Goal: Task Accomplishment & Management: Manage account settings

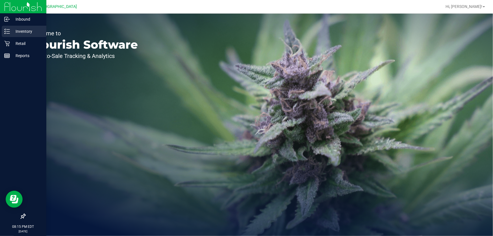
click at [9, 30] on icon at bounding box center [7, 32] width 6 height 6
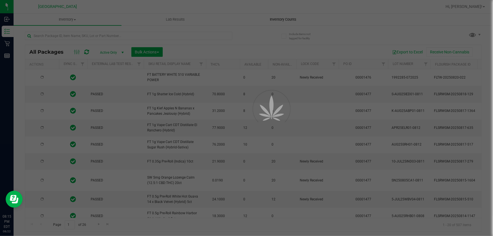
click at [277, 18] on div at bounding box center [246, 118] width 493 height 236
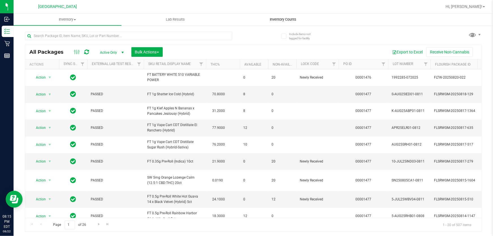
click at [278, 19] on span "Inventory Counts" at bounding box center [283, 19] width 42 height 5
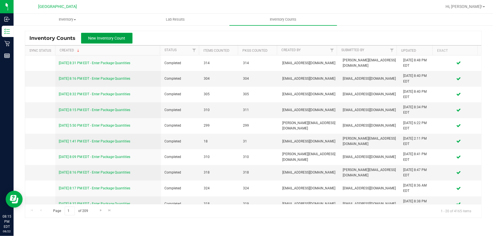
click at [107, 40] on span "New Inventory Count" at bounding box center [106, 38] width 37 height 5
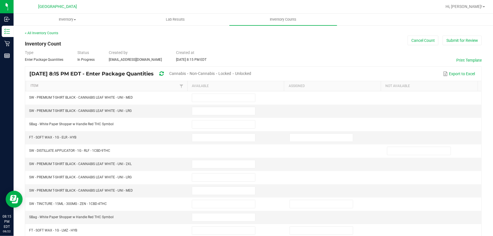
click at [186, 73] on span "Cannabis" at bounding box center [177, 73] width 17 height 5
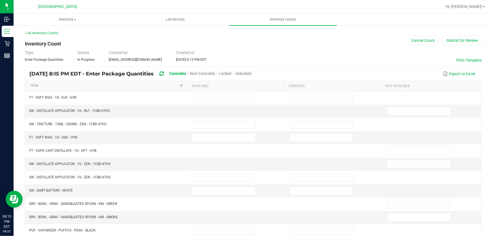
click at [251, 74] on span "Unlocked" at bounding box center [243, 73] width 16 height 5
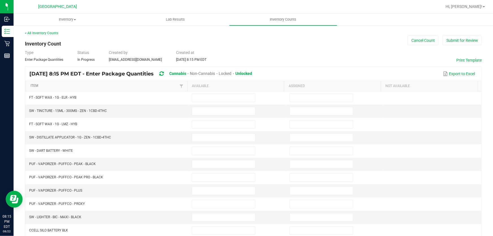
click at [120, 87] on link "Item" at bounding box center [105, 86] width 148 height 5
click at [208, 107] on input at bounding box center [223, 111] width 63 height 8
type input "6"
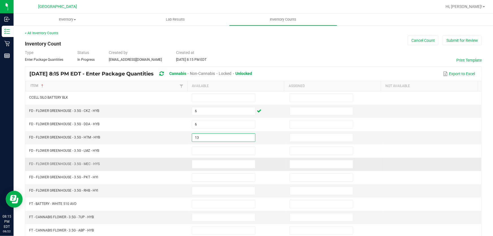
type input "13"
type input "9"
type input "17"
type input "11"
type input "10"
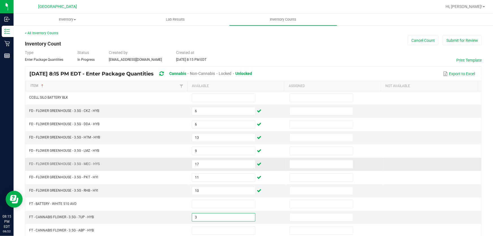
type input "3"
type input "6"
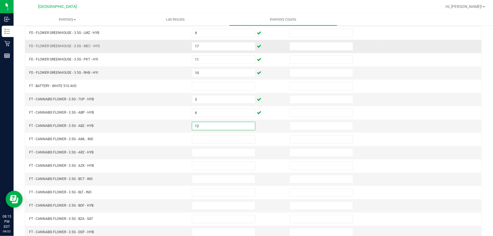
type input "12"
type input "16"
type input "13"
type input "9"
type input "10"
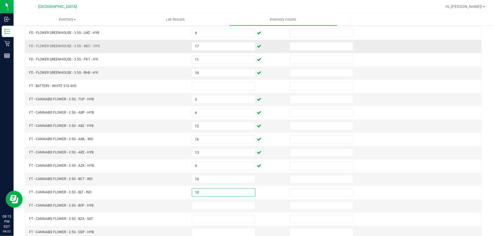
type input "10"
type input "2"
type input "19"
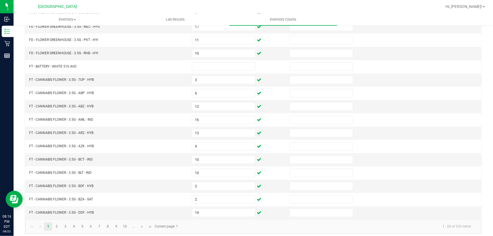
scroll to position [139, 0]
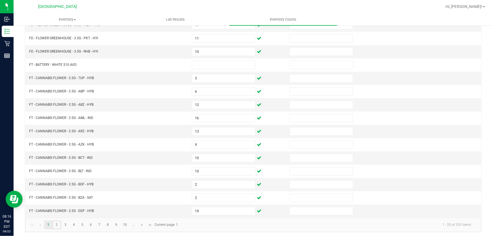
drag, startPoint x: 57, startPoint y: 223, endPoint x: 64, endPoint y: 217, distance: 8.4
click at [57, 223] on link "2" at bounding box center [57, 225] width 8 height 8
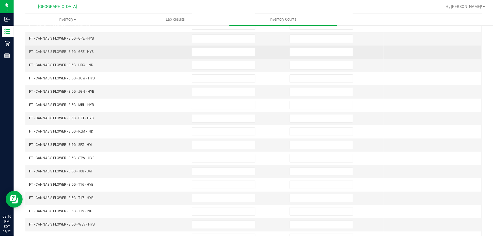
scroll to position [36, 0]
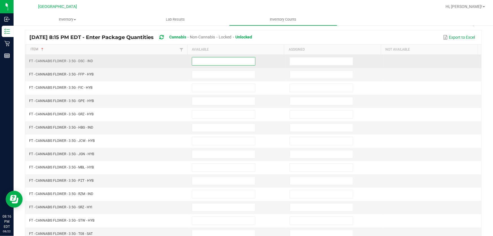
click at [218, 64] on input at bounding box center [223, 61] width 63 height 8
type input "10"
type input "4"
type input "3"
type input "2"
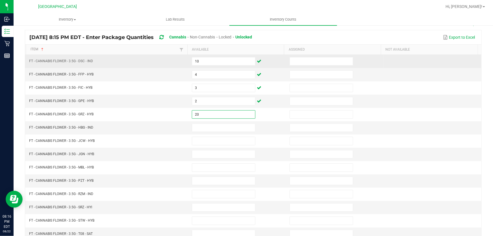
type input "20"
type input "11"
type input "2"
type input "6"
type input "9"
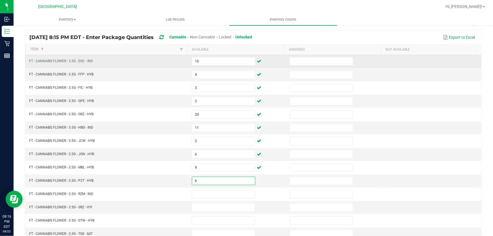
type input "6"
type input "17"
type input "9"
type input "20"
type input "10"
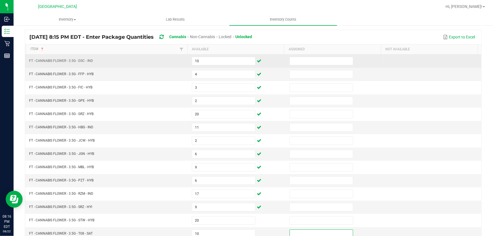
scroll to position [139, 0]
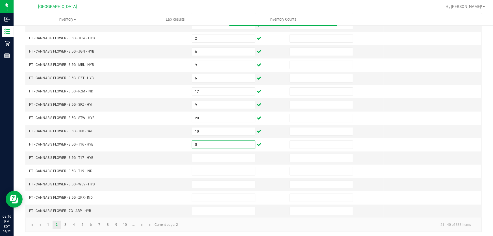
type input "5"
type input "11"
type input "20"
type input "10"
type input "19"
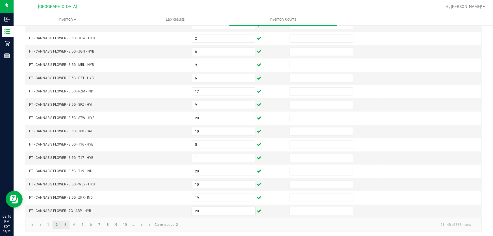
type input "20"
click at [64, 224] on link "3" at bounding box center [65, 225] width 8 height 8
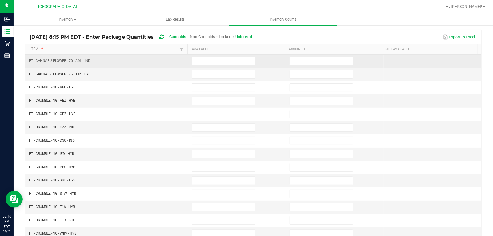
scroll to position [36, 0]
click at [220, 59] on input at bounding box center [223, 61] width 63 height 8
type input "20"
type input "1"
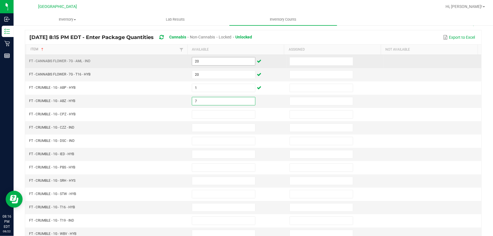
type input "7"
type input "8"
type input "6"
type input "2"
type input "8"
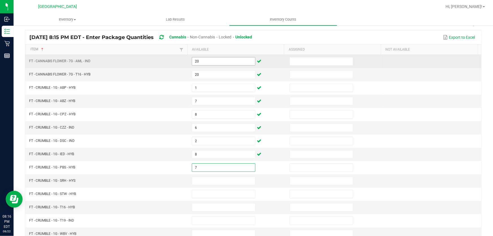
type input "7"
type input "3"
type input "7"
type input "5"
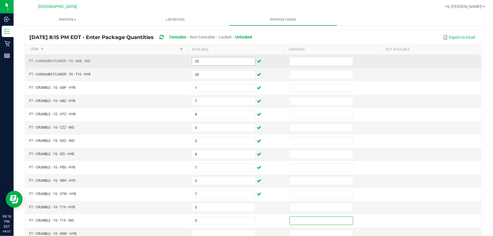
scroll to position [37, 0]
type input "8"
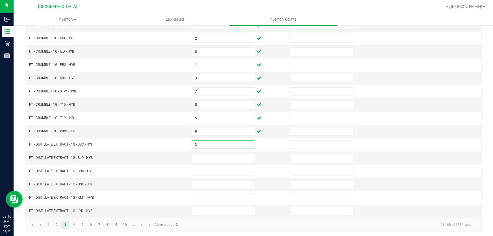
type input "3"
type input "9"
type input "6"
type input "10"
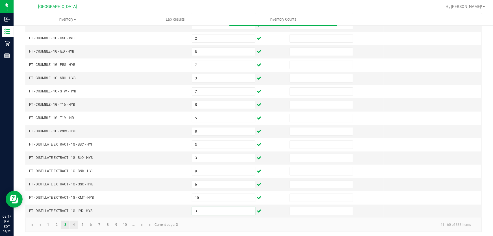
type input "3"
click at [76, 221] on link "4" at bounding box center [74, 225] width 8 height 8
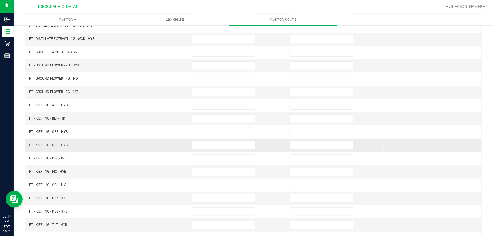
scroll to position [36, 0]
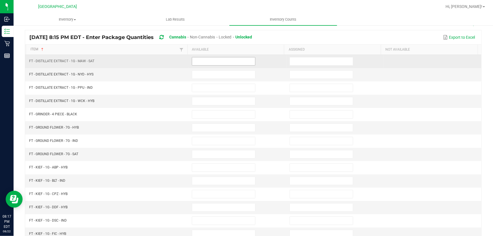
click at [230, 63] on input at bounding box center [223, 61] width 63 height 8
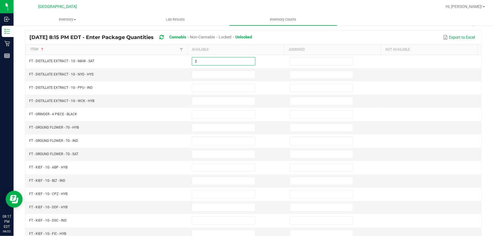
type input "2"
type input "8"
type input "5"
type input "1"
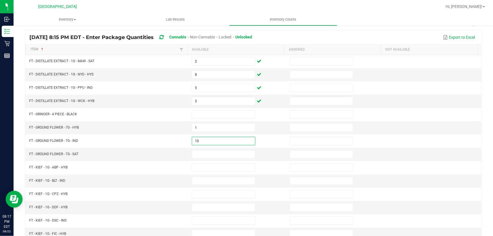
type input "10"
type input "7"
type input "8"
type input "3"
type input "7"
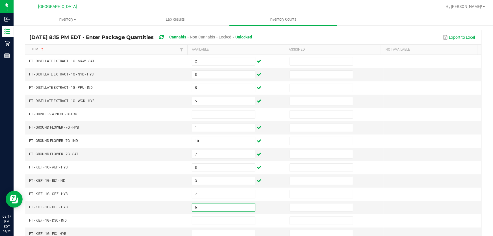
type input "6"
type input "8"
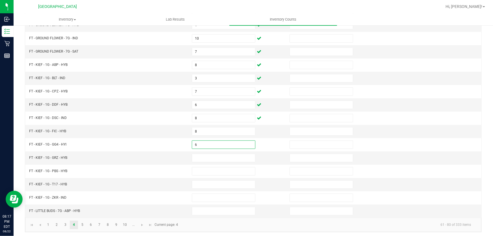
type input "6"
type input "5"
type input "6"
type input "7"
type input "3"
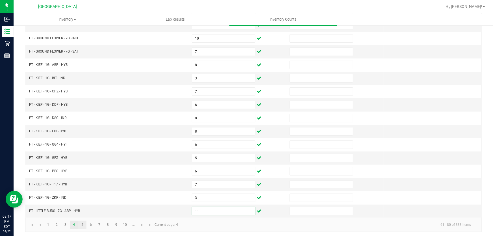
type input "11"
click at [80, 223] on link "5" at bounding box center [82, 225] width 8 height 8
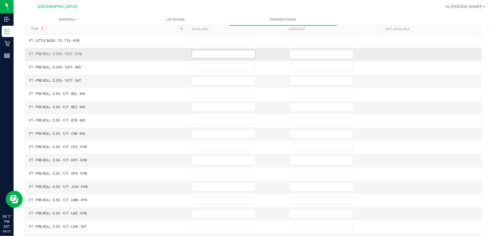
scroll to position [36, 0]
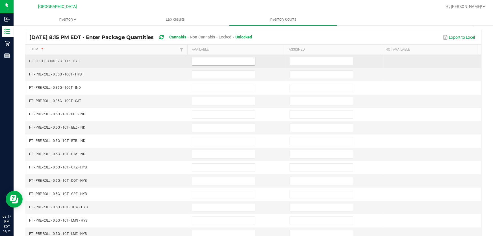
click at [236, 64] on input at bounding box center [223, 61] width 63 height 8
type input "3"
type input "412"
type input "11"
type input "14"
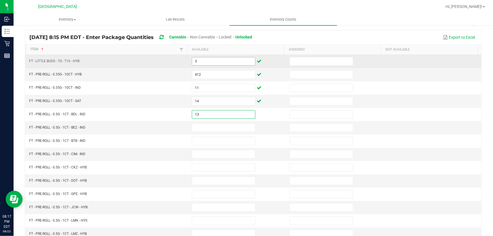
type input "13"
type input "4"
type input "1"
type input "0"
type input "10"
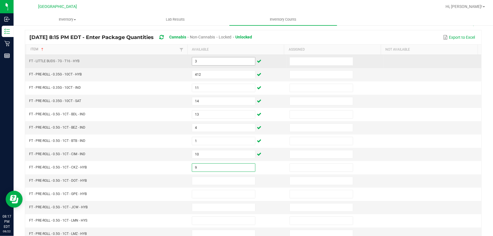
type input "9"
type input "18"
type input "11"
type input "9"
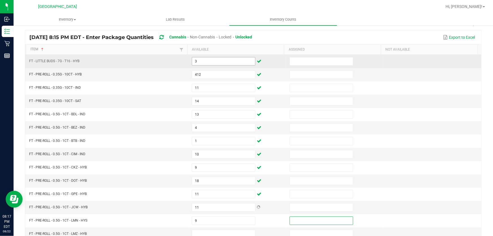
scroll to position [37, 0]
type input "21"
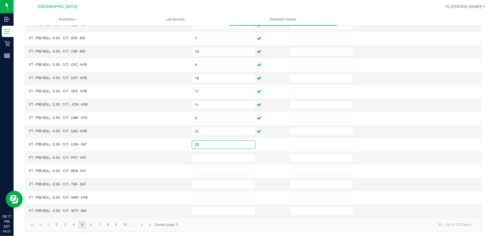
type input "23"
type input "25"
type input "17"
type input "12"
type input "15"
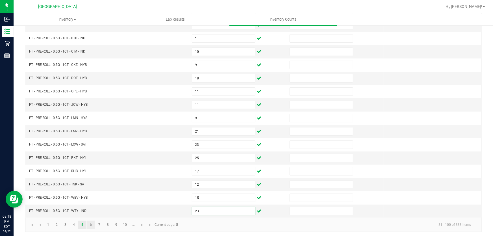
type input "23"
click at [90, 223] on link "6" at bounding box center [91, 225] width 8 height 8
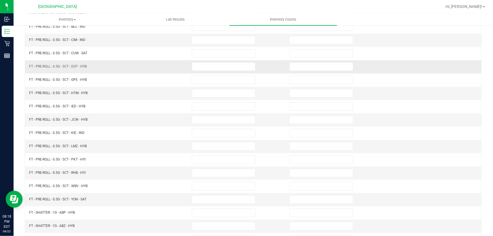
scroll to position [36, 0]
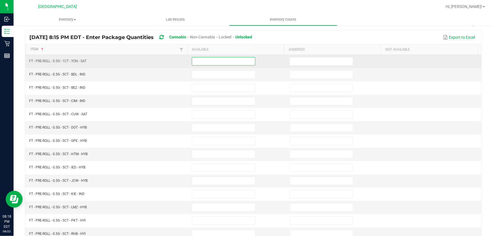
click at [217, 62] on input at bounding box center [223, 61] width 63 height 8
type input "5"
type input "1"
type input "8"
type input "9"
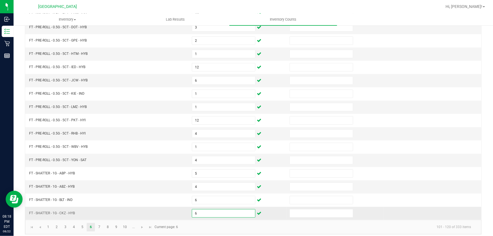
scroll to position [139, 0]
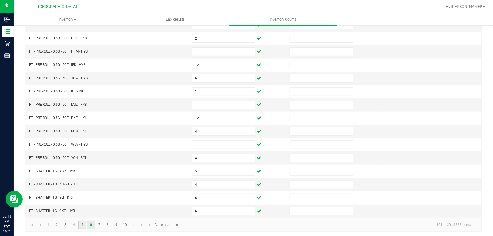
click at [84, 224] on link "5" at bounding box center [82, 225] width 8 height 8
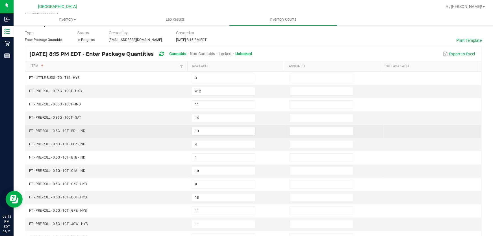
scroll to position [11, 0]
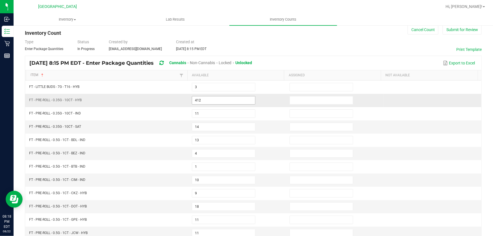
click at [202, 99] on input "412" at bounding box center [223, 100] width 63 height 8
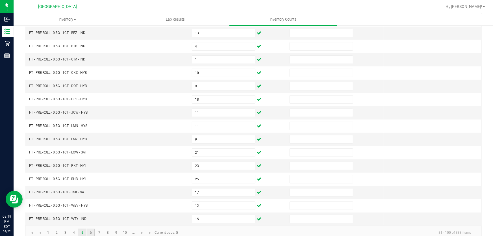
click at [89, 230] on link "6" at bounding box center [91, 232] width 8 height 8
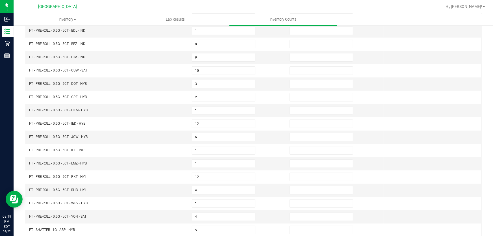
scroll to position [3, 0]
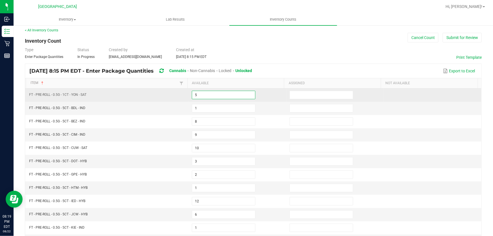
click at [200, 91] on input "5" at bounding box center [223, 95] width 63 height 8
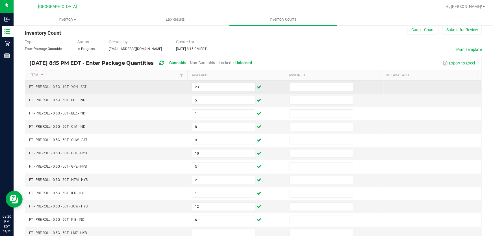
scroll to position [131, 0]
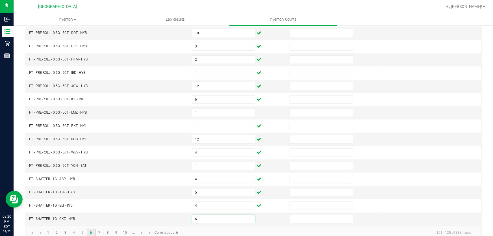
click at [98, 228] on link "7" at bounding box center [99, 232] width 8 height 8
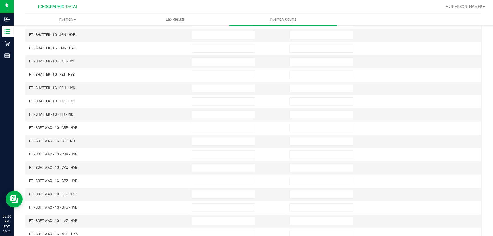
scroll to position [3, 0]
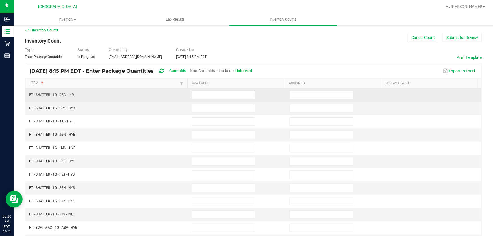
click at [213, 92] on input at bounding box center [223, 95] width 63 height 8
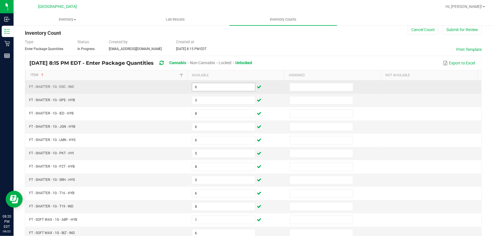
scroll to position [131, 0]
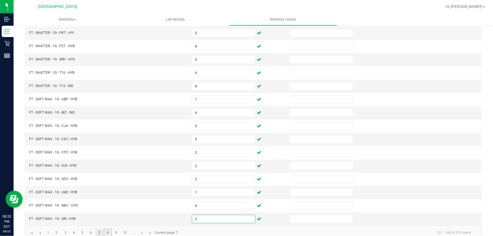
click at [108, 231] on link "8" at bounding box center [108, 232] width 8 height 8
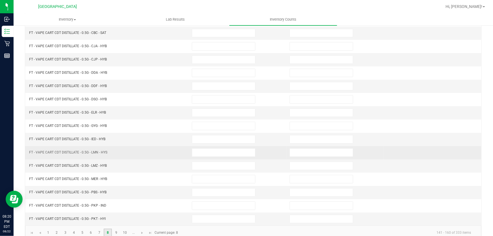
scroll to position [3, 0]
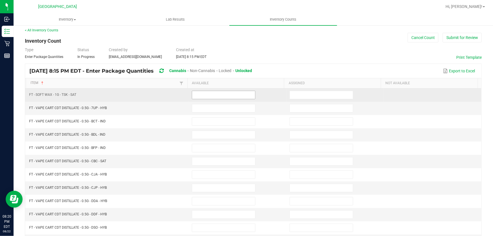
click at [210, 92] on input at bounding box center [223, 95] width 63 height 8
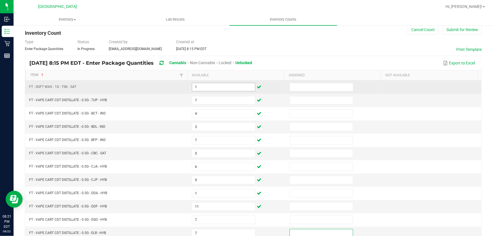
scroll to position [131, 0]
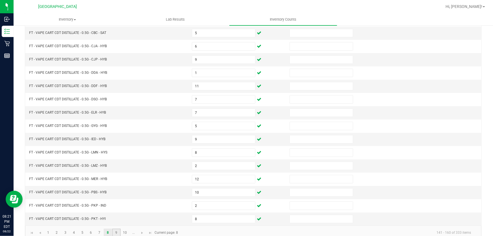
click at [115, 229] on link "9" at bounding box center [116, 232] width 8 height 8
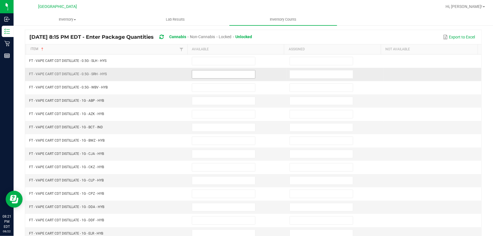
scroll to position [28, 0]
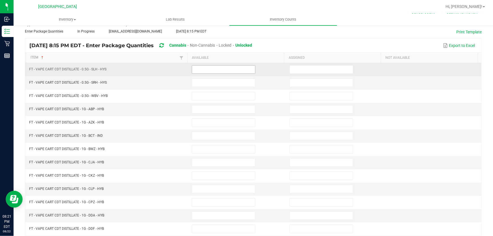
click at [211, 67] on input at bounding box center [223, 70] width 63 height 8
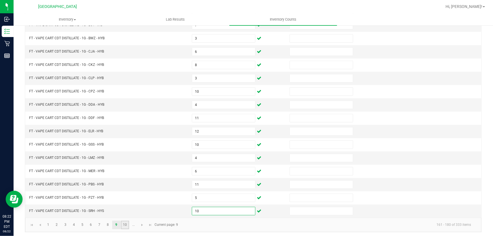
click at [125, 222] on link "10" at bounding box center [125, 225] width 8 height 8
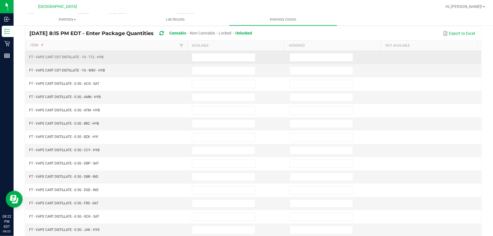
scroll to position [11, 0]
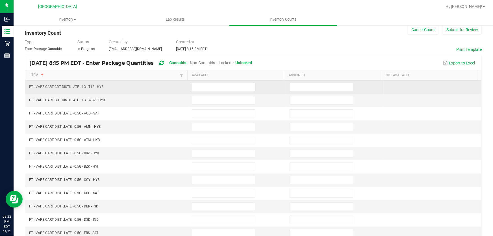
click at [221, 87] on input at bounding box center [223, 87] width 63 height 8
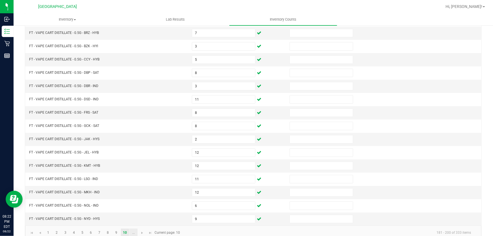
click at [132, 232] on link "..." at bounding box center [133, 232] width 8 height 8
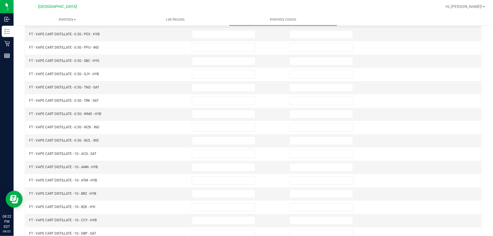
scroll to position [28, 0]
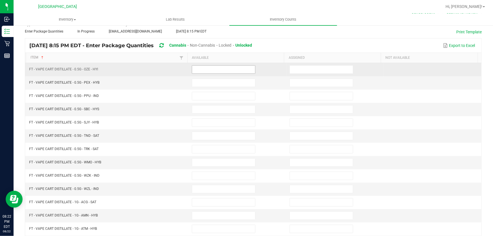
click at [214, 69] on input at bounding box center [223, 70] width 63 height 8
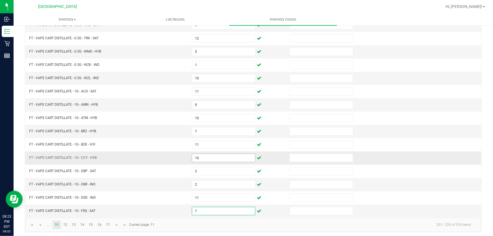
click at [199, 155] on input "10" at bounding box center [223, 158] width 63 height 8
click at [199, 154] on input "10" at bounding box center [223, 158] width 63 height 8
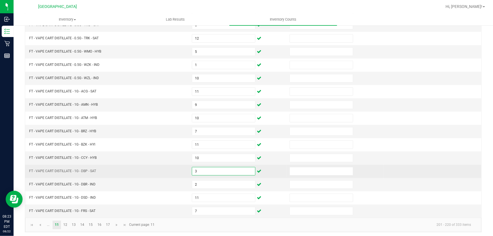
click at [197, 169] on input "3" at bounding box center [223, 171] width 63 height 8
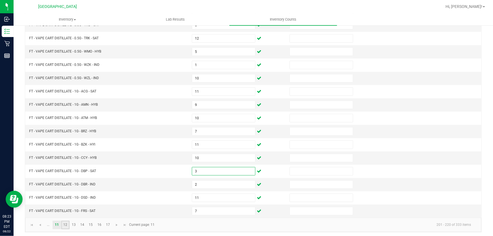
click at [62, 223] on link "12" at bounding box center [65, 225] width 8 height 8
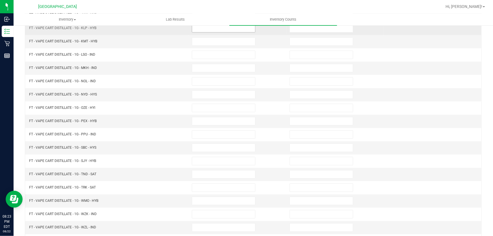
scroll to position [36, 0]
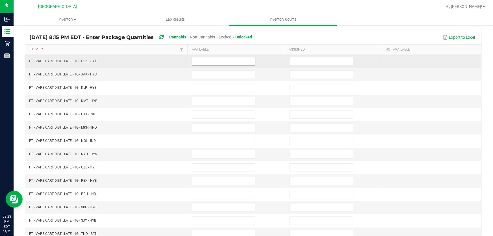
click at [241, 60] on input at bounding box center [223, 61] width 63 height 8
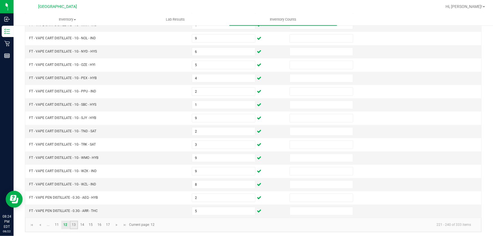
click at [76, 226] on link "13" at bounding box center [74, 225] width 8 height 8
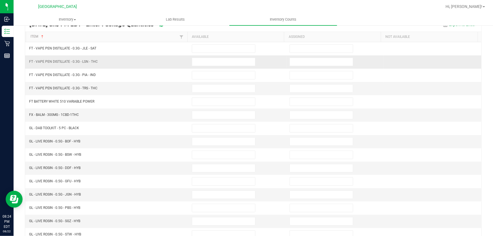
scroll to position [36, 0]
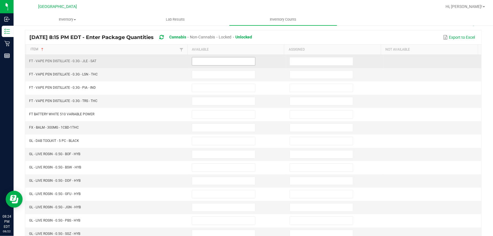
click at [206, 65] on input at bounding box center [223, 61] width 63 height 8
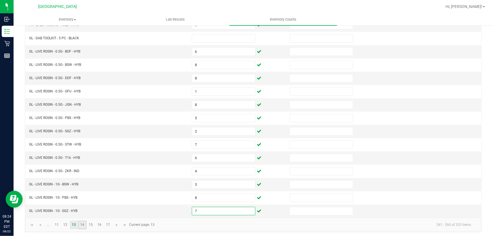
click at [80, 224] on link "14" at bounding box center [82, 225] width 8 height 8
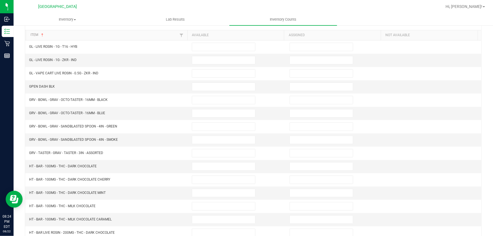
scroll to position [11, 0]
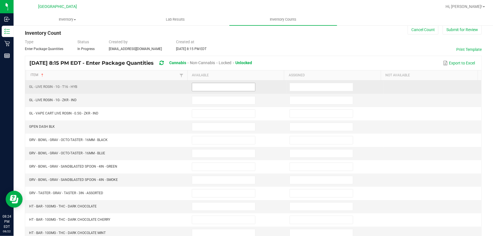
click at [206, 90] on input at bounding box center [223, 87] width 63 height 8
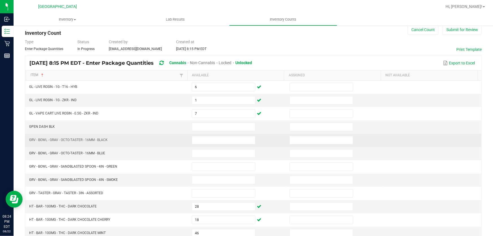
scroll to position [131, 0]
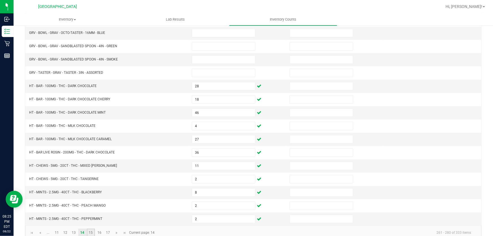
click at [91, 231] on link "15" at bounding box center [91, 232] width 8 height 8
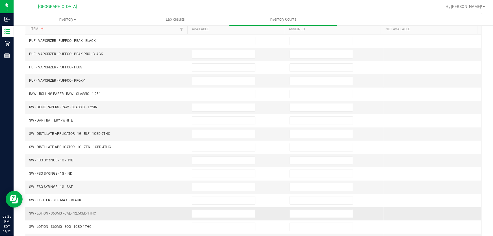
scroll to position [54, 0]
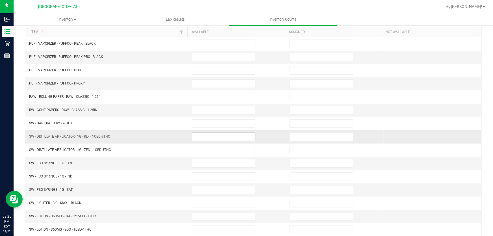
click at [195, 136] on input at bounding box center [223, 137] width 63 height 8
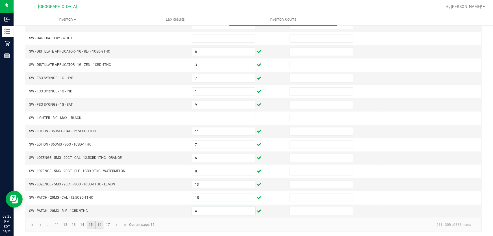
click at [100, 222] on link "16" at bounding box center [99, 225] width 8 height 8
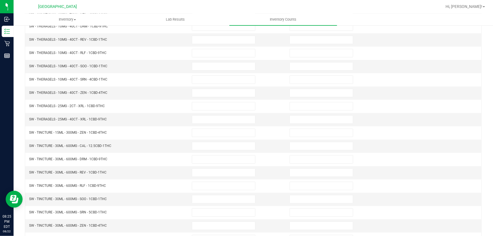
scroll to position [11, 0]
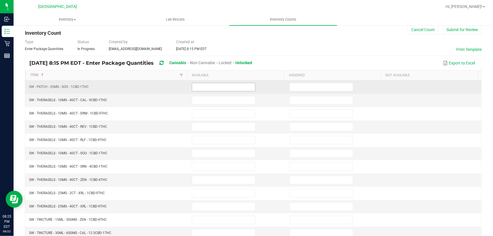
click at [213, 88] on input at bounding box center [223, 87] width 63 height 8
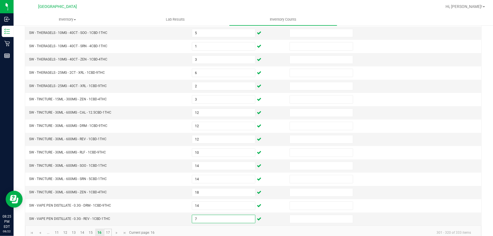
drag, startPoint x: 107, startPoint y: 230, endPoint x: 109, endPoint y: 226, distance: 4.9
click at [107, 230] on link "17" at bounding box center [108, 232] width 8 height 8
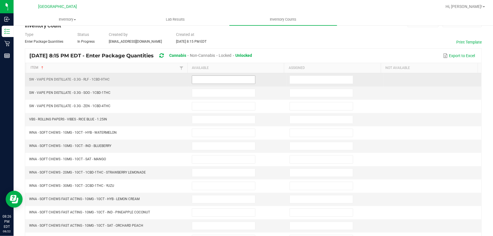
scroll to position [0, 0]
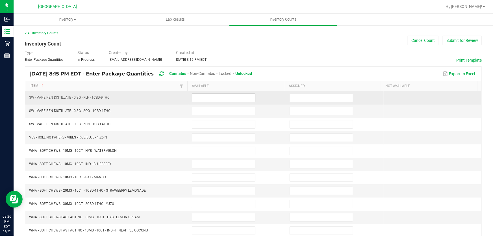
click at [227, 94] on input at bounding box center [223, 98] width 63 height 8
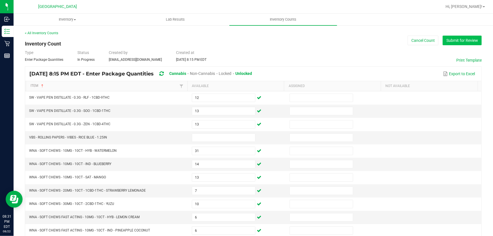
click at [455, 42] on button "Submit for Review" at bounding box center [462, 41] width 39 height 10
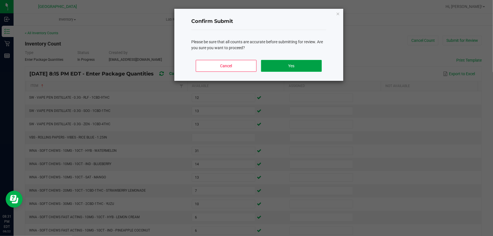
click at [296, 62] on button "Yes" at bounding box center [291, 66] width 61 height 12
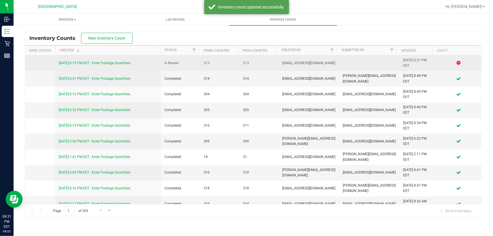
click at [103, 62] on link "[DATE] 8:15 PM EDT - Enter Package Quantities" at bounding box center [94, 63] width 71 height 4
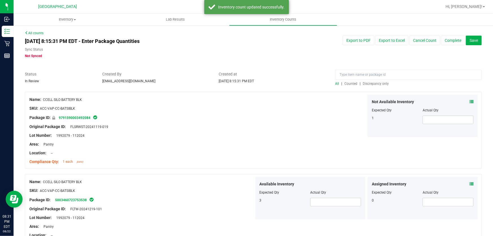
click at [381, 83] on span "Discrepancy only" at bounding box center [376, 84] width 26 height 4
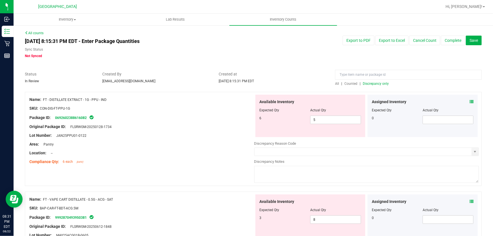
click at [469, 100] on icon at bounding box center [471, 102] width 4 height 4
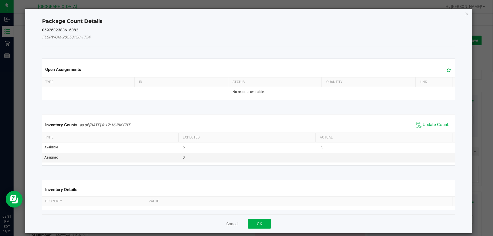
click at [414, 121] on span "Update Counts" at bounding box center [433, 125] width 38 height 8
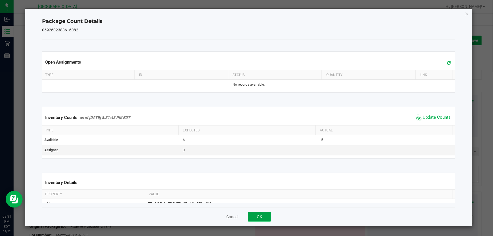
click at [261, 214] on button "OK" at bounding box center [259, 217] width 23 height 10
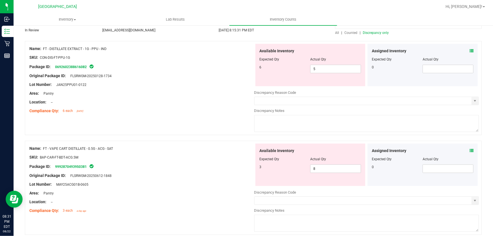
scroll to position [51, 0]
click at [469, 152] on icon at bounding box center [471, 150] width 4 height 4
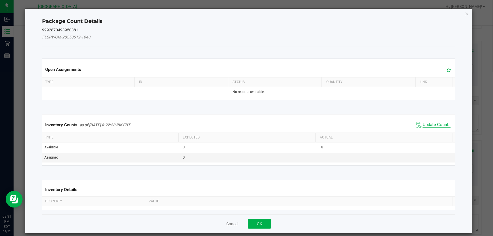
click at [435, 125] on span "Update Counts" at bounding box center [437, 125] width 28 height 6
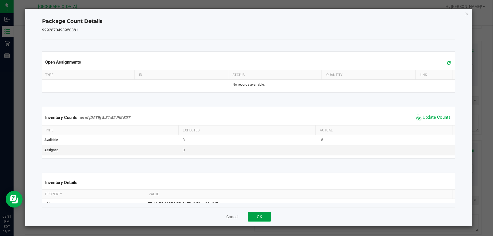
click at [254, 213] on button "OK" at bounding box center [259, 217] width 23 height 10
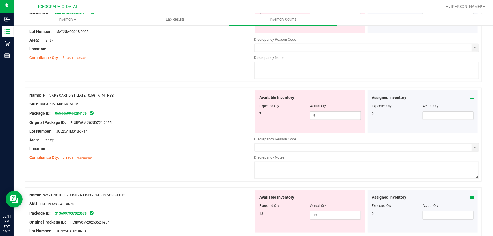
scroll to position [274, 0]
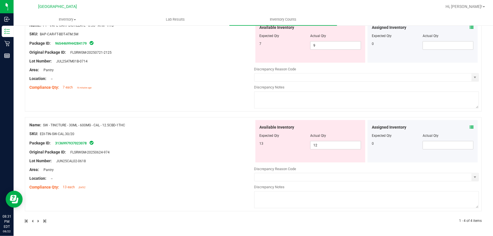
click at [469, 127] on icon at bounding box center [471, 127] width 4 height 4
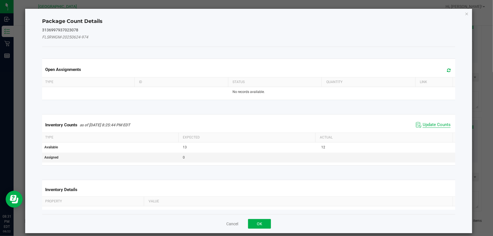
click at [423, 127] on span "Update Counts" at bounding box center [437, 125] width 28 height 6
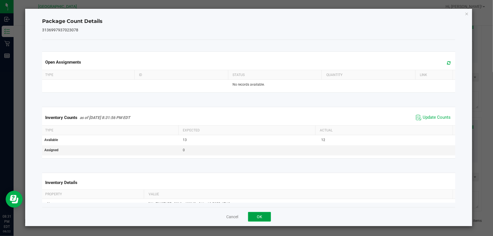
click at [257, 217] on button "OK" at bounding box center [259, 217] width 23 height 10
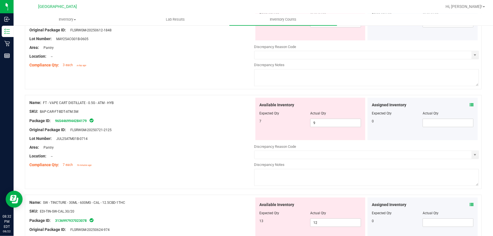
scroll to position [205, 0]
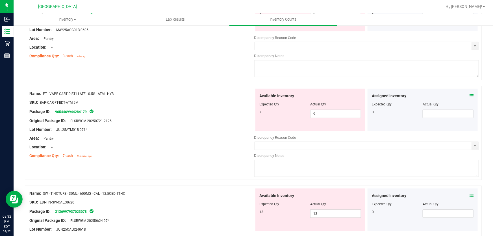
click at [465, 94] on div "Assigned Inventory" at bounding box center [423, 96] width 102 height 6
click at [469, 94] on icon at bounding box center [471, 96] width 4 height 4
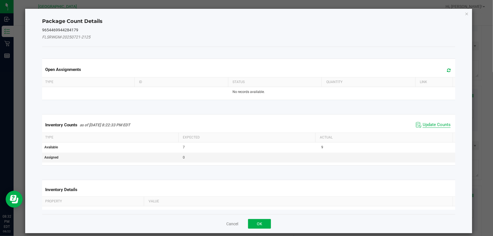
click at [428, 123] on span "Update Counts" at bounding box center [437, 125] width 28 height 6
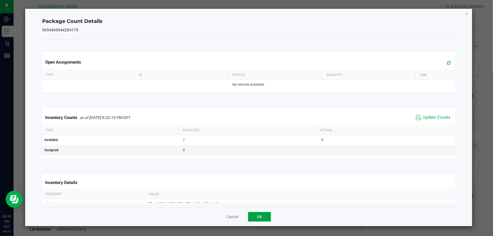
click at [259, 215] on button "OK" at bounding box center [259, 217] width 23 height 10
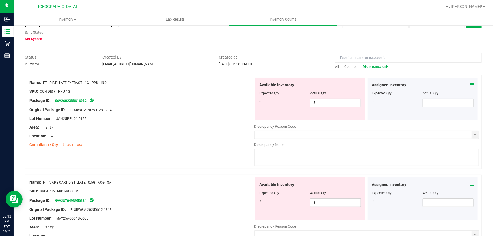
scroll to position [17, 0]
click at [315, 99] on span "5 5" at bounding box center [335, 103] width 51 height 8
click at [315, 99] on input "5" at bounding box center [335, 103] width 50 height 8
click at [262, 106] on div "6 6 6" at bounding box center [311, 103] width 102 height 8
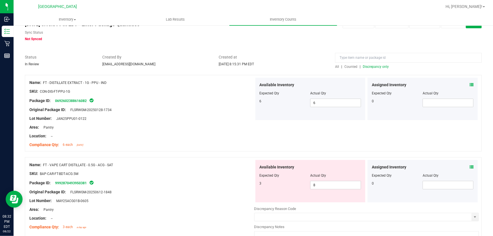
click at [371, 66] on span "Discrepancy only" at bounding box center [376, 67] width 26 height 4
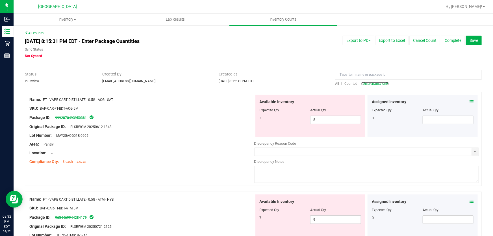
scroll to position [25, 0]
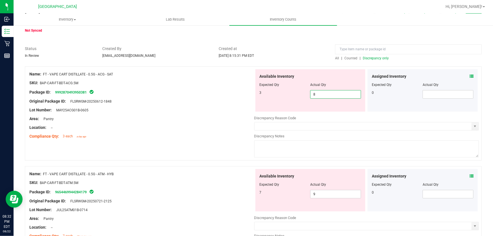
click at [321, 93] on span "8 8" at bounding box center [335, 94] width 51 height 8
click at [320, 93] on input "8" at bounding box center [335, 94] width 50 height 8
click at [218, 81] on div "SKU: BAP-CAR-FT-BDT-ACG.5M" at bounding box center [141, 83] width 225 height 6
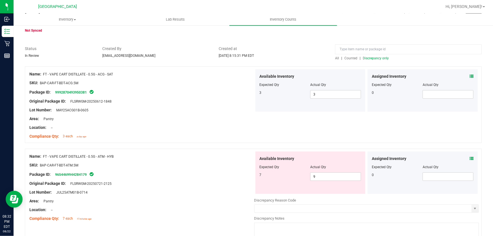
click at [374, 58] on span "Discrepancy only" at bounding box center [376, 58] width 26 height 4
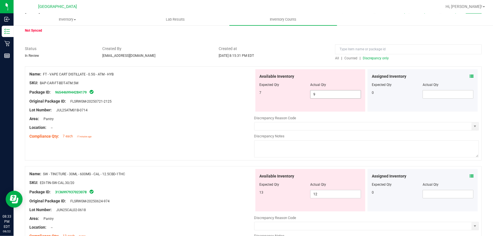
click at [314, 96] on span "9 9" at bounding box center [335, 94] width 51 height 8
click at [314, 95] on input "9" at bounding box center [335, 94] width 50 height 8
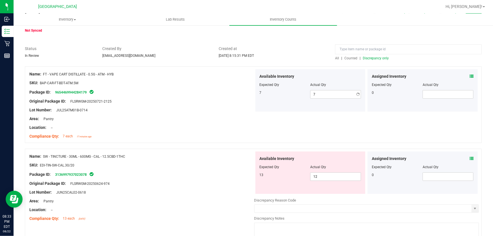
drag, startPoint x: 187, startPoint y: 102, endPoint x: 361, endPoint y: 63, distance: 178.6
click at [188, 101] on div "Original Package ID: FLSRWGM-20250721-2125" at bounding box center [141, 101] width 225 height 6
click at [373, 58] on span "Discrepancy only" at bounding box center [376, 58] width 26 height 4
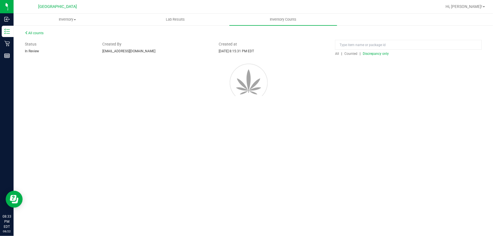
scroll to position [0, 0]
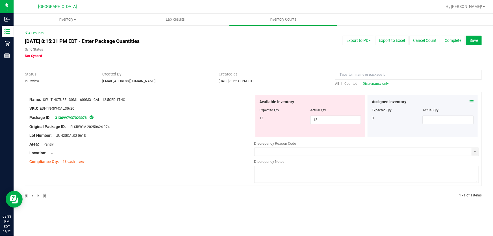
click at [382, 84] on span "Discrepancy only" at bounding box center [376, 84] width 26 height 4
click at [334, 121] on input "12" at bounding box center [335, 120] width 50 height 8
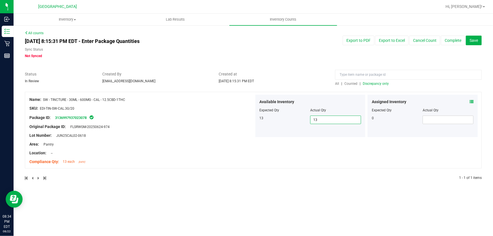
click at [377, 83] on span "Discrepancy only" at bounding box center [376, 84] width 26 height 4
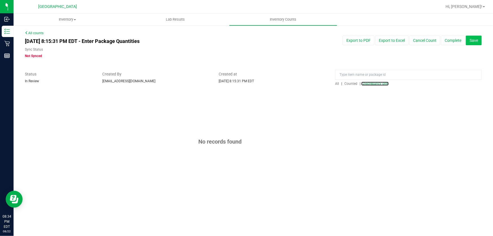
click at [469, 36] on button "Save" at bounding box center [474, 41] width 16 height 10
